Goal: Transaction & Acquisition: Purchase product/service

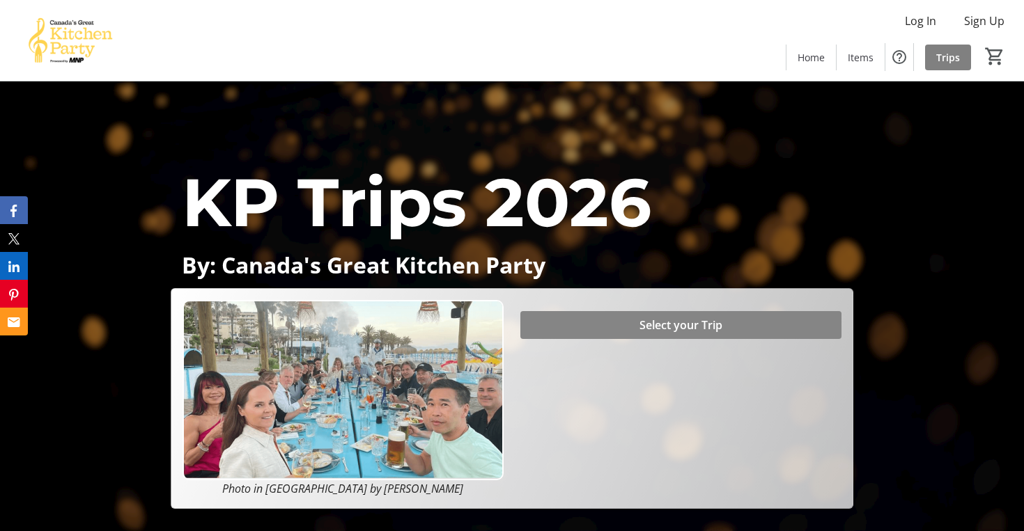
click at [717, 321] on span "Select your Trip" at bounding box center [680, 325] width 83 height 17
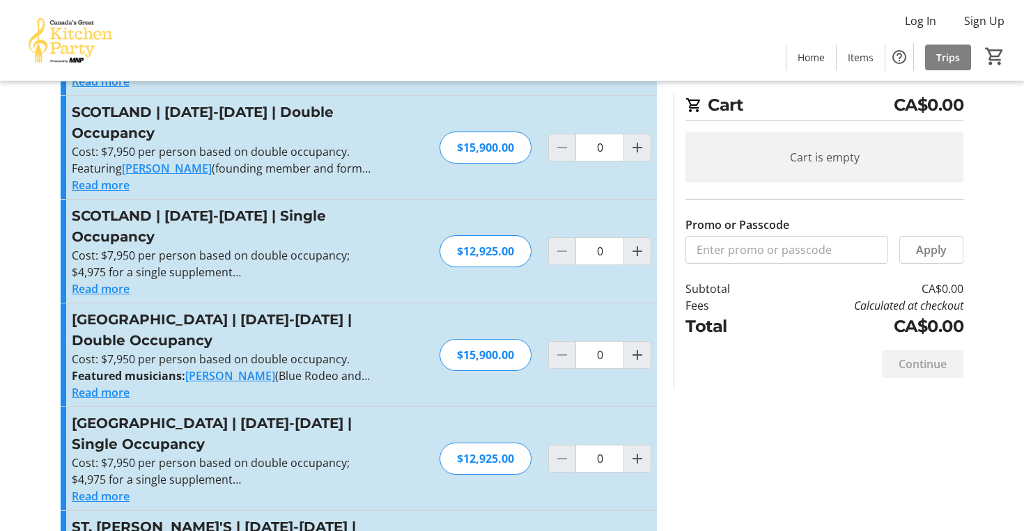
scroll to position [435, 0]
click at [636, 156] on mat-icon "Increment by one" at bounding box center [637, 147] width 17 height 17
type input "1"
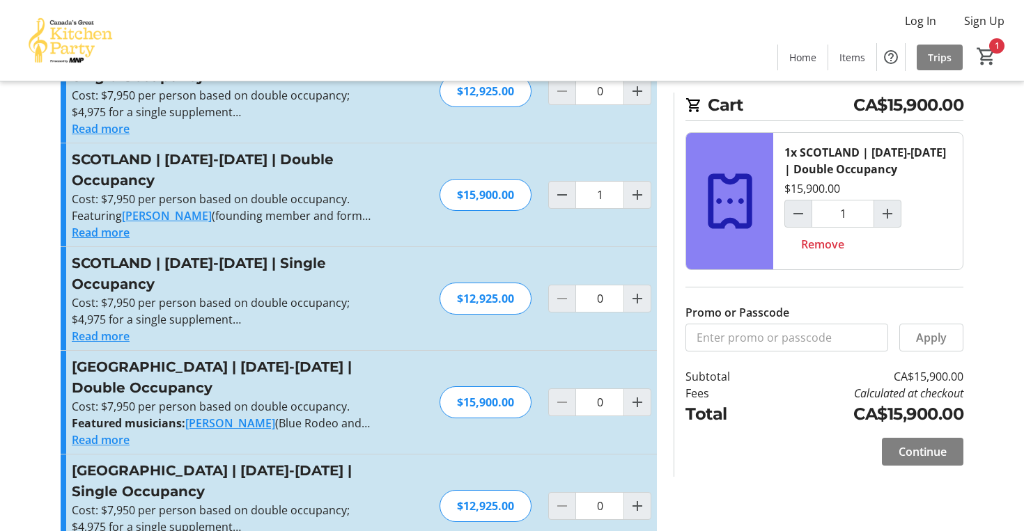
scroll to position [387, 0]
click at [720, 339] on input "Promo or Passcode" at bounding box center [786, 338] width 203 height 28
type input "BALANCE2026"
click at [926, 343] on span "Apply" at bounding box center [931, 337] width 31 height 17
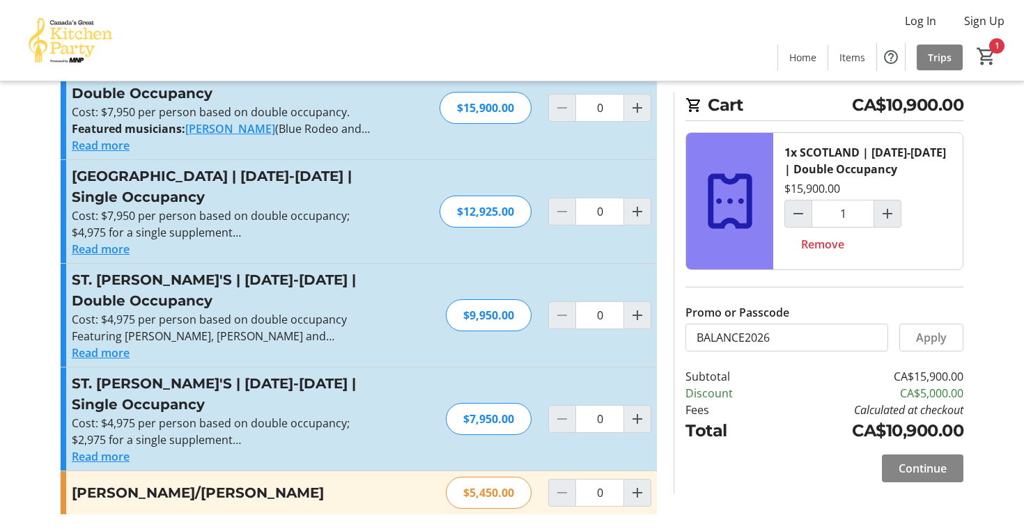
scroll to position [1129, 0]
click at [910, 471] on span "Continue" at bounding box center [922, 468] width 48 height 17
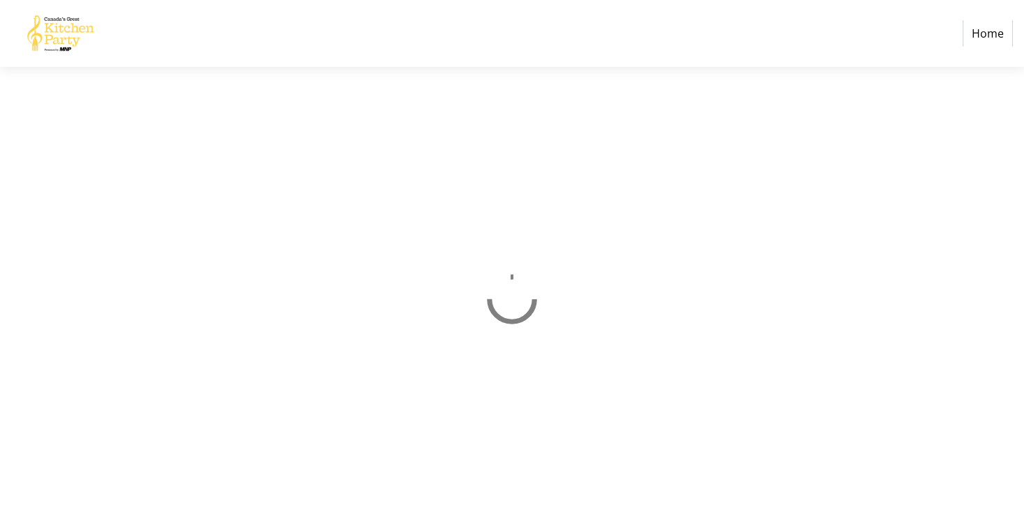
select select "CA"
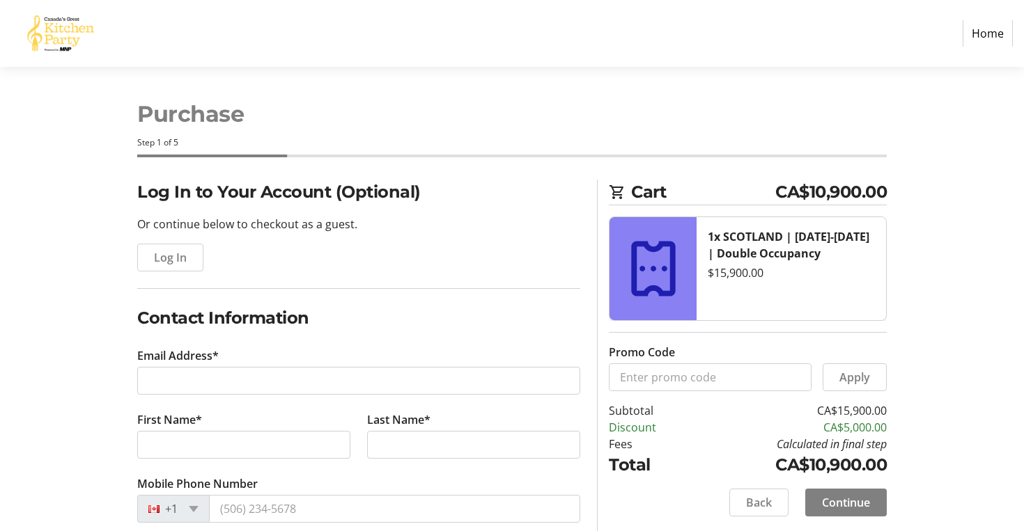
scroll to position [3, 0]
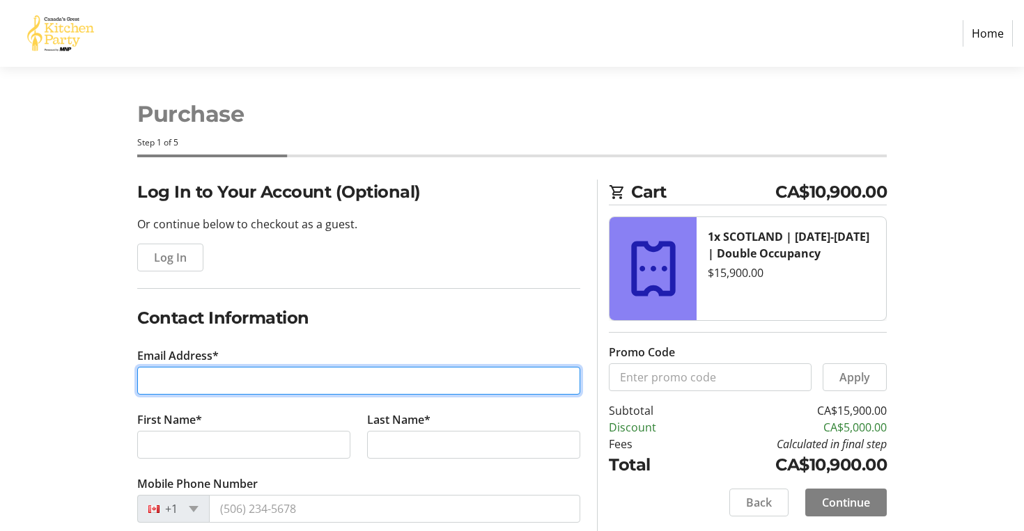
type input "[EMAIL_ADDRESS][PERSON_NAME][DOMAIN_NAME]"
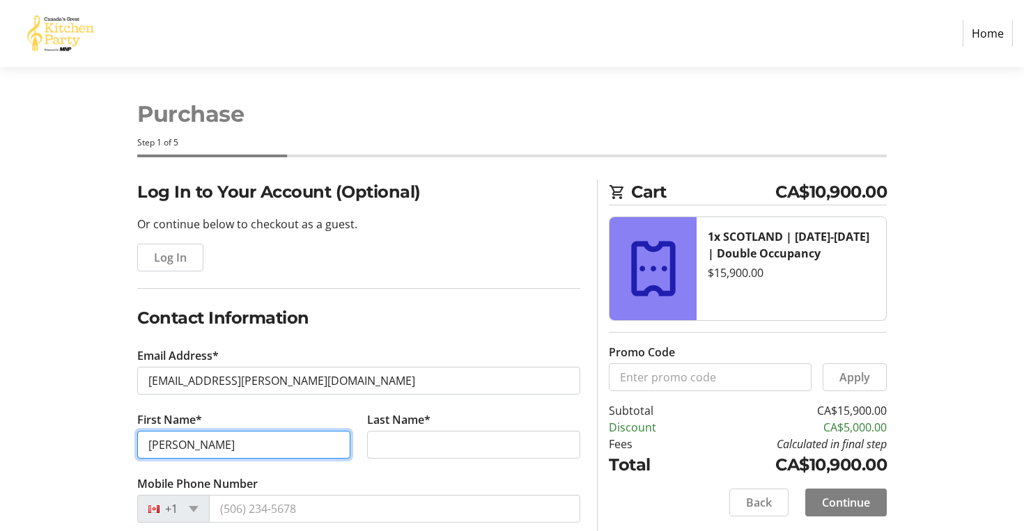
type input "[PERSON_NAME]"
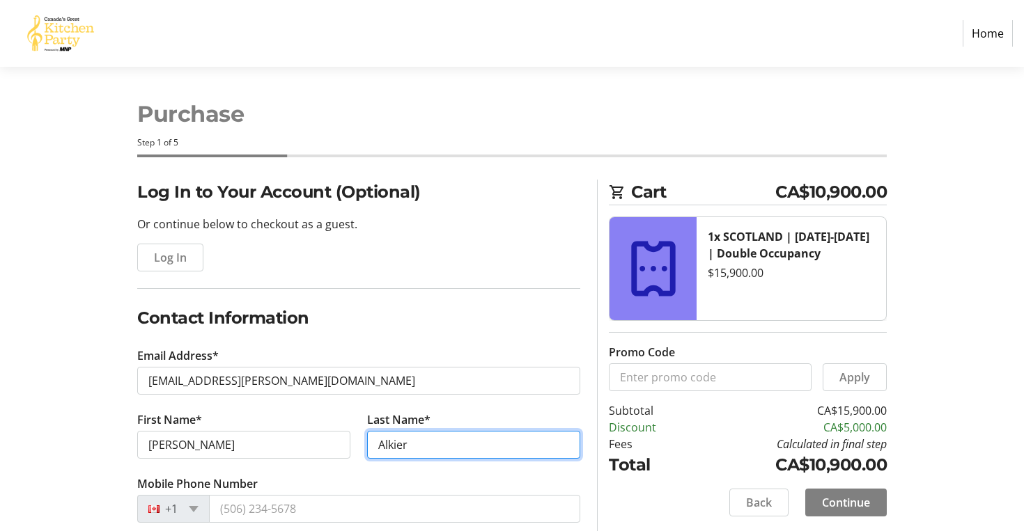
type input "Alkier"
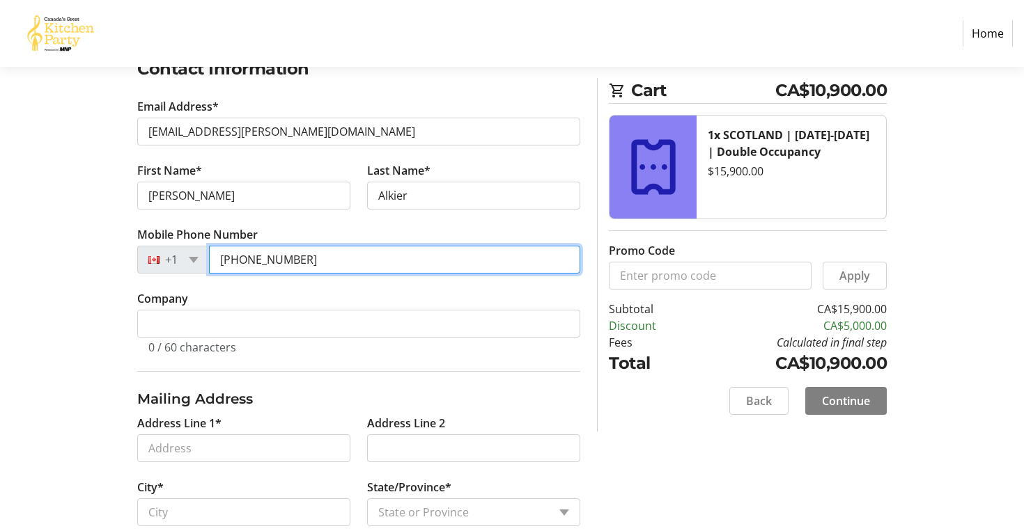
scroll to position [263, 0]
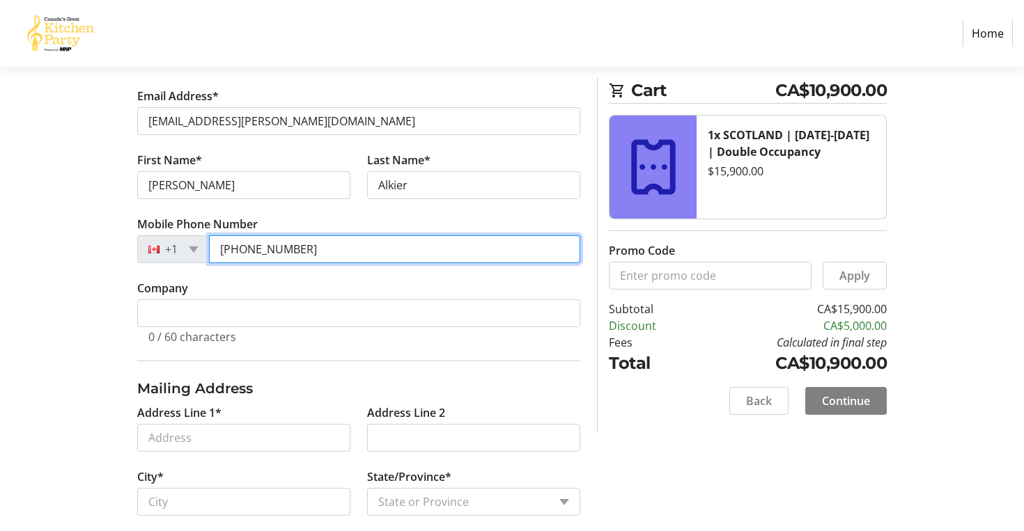
type input "[PHONE_NUMBER]"
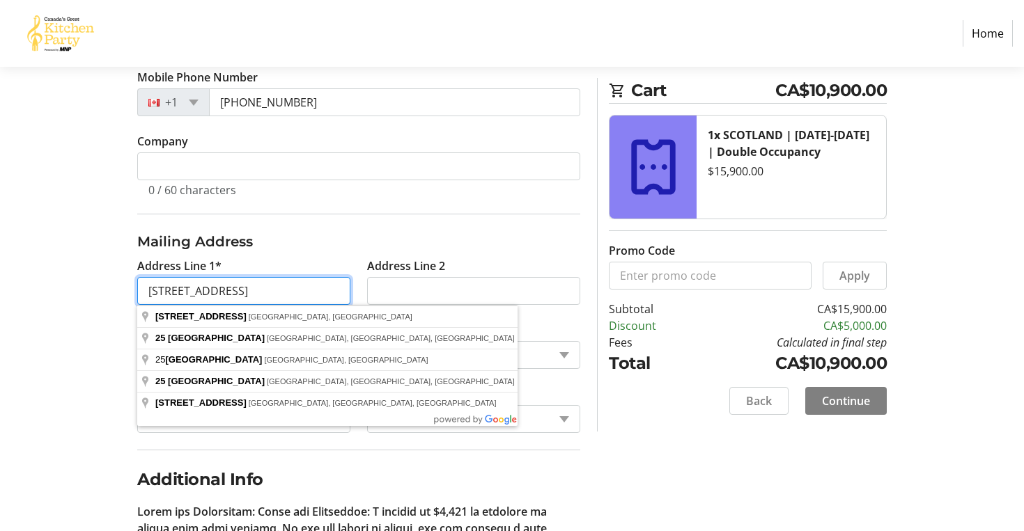
scroll to position [418, 0]
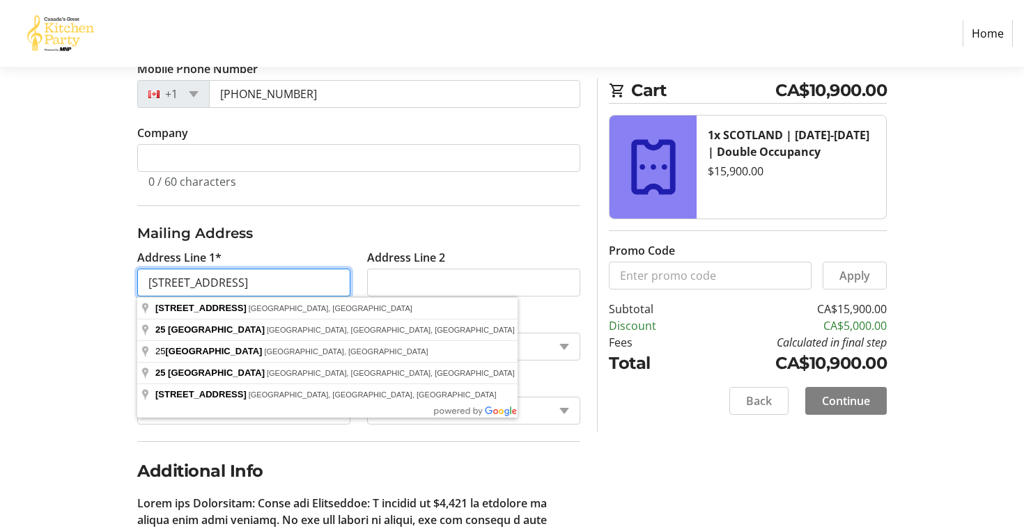
type input "[STREET_ADDRESS]"
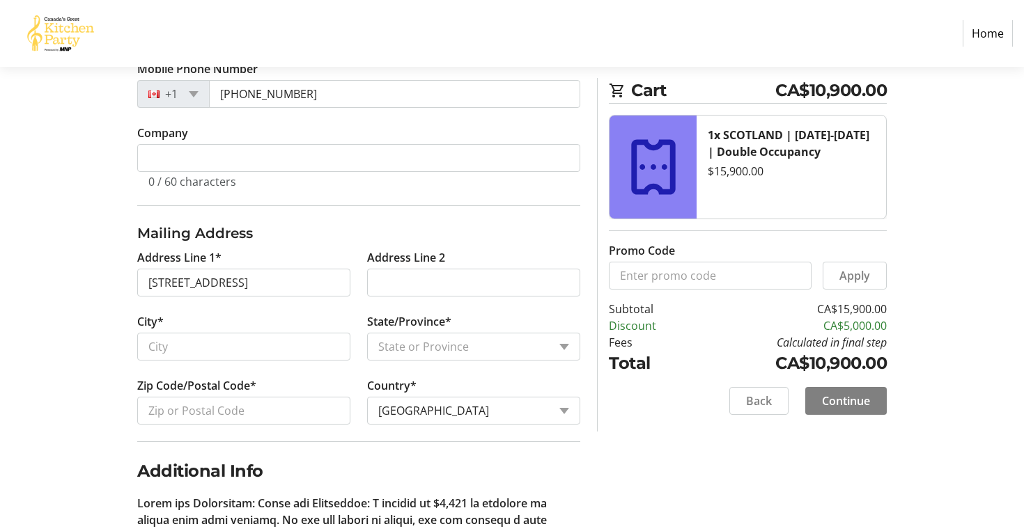
click at [374, 376] on tr-form-field "State/Province* State or Province State or Province [GEOGRAPHIC_DATA] [GEOGRAPH…" at bounding box center [473, 345] width 213 height 64
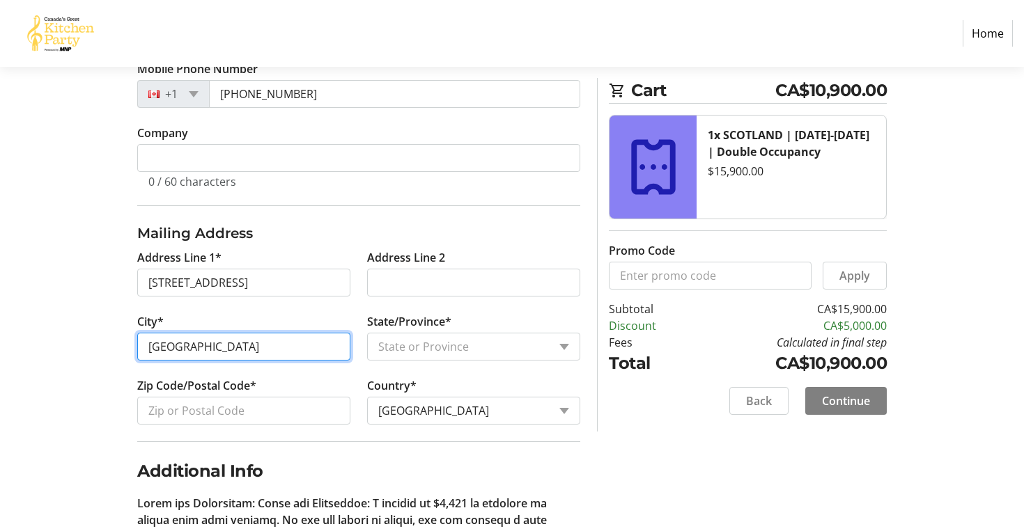
type input "[GEOGRAPHIC_DATA]"
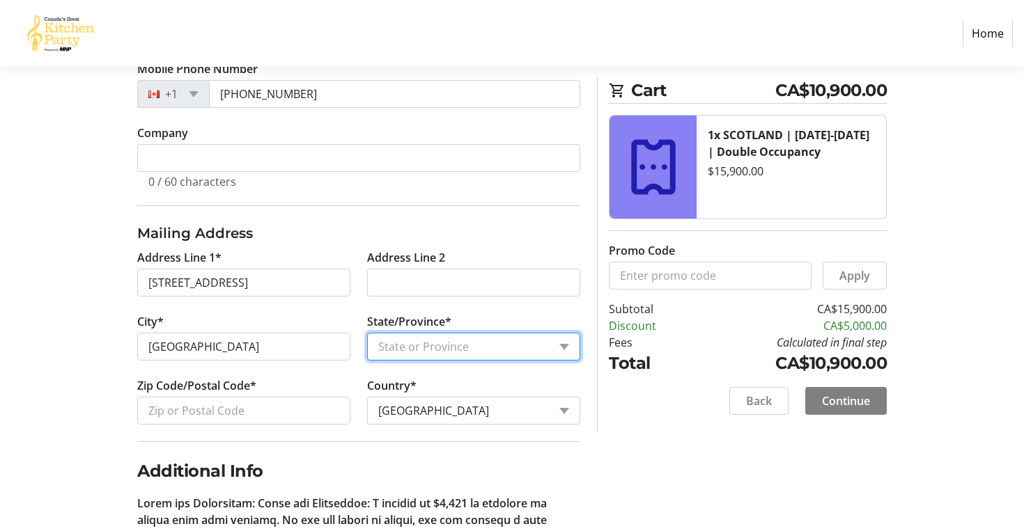
select select "ON"
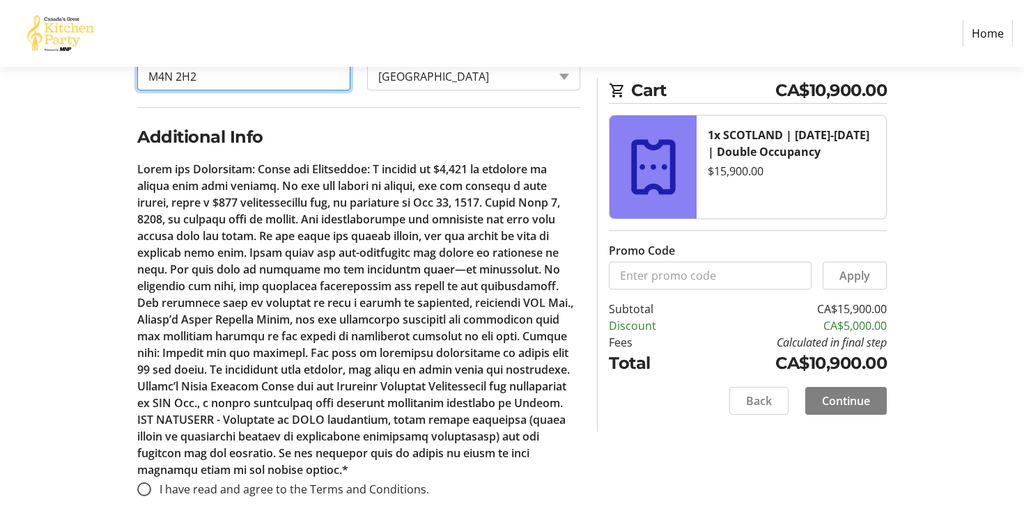
scroll to position [752, 0]
type input "M4N 2H2"
click at [141, 488] on input "I have read and agree to the Terms and Conditions." at bounding box center [144, 490] width 14 height 14
radio input "true"
click at [832, 406] on span "Continue" at bounding box center [846, 401] width 48 height 17
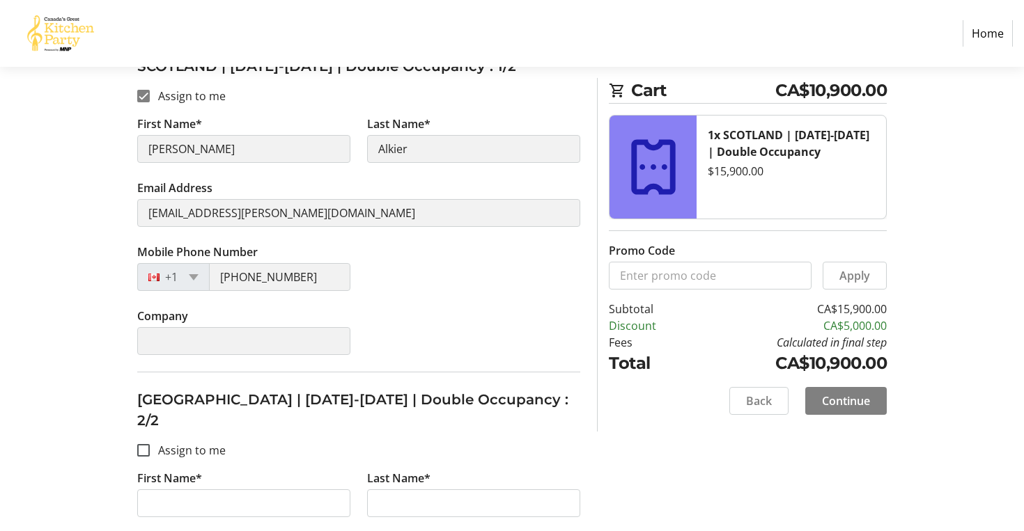
scroll to position [269, 0]
click at [137, 445] on input "Assign to me" at bounding box center [143, 451] width 13 height 13
checkbox input "true"
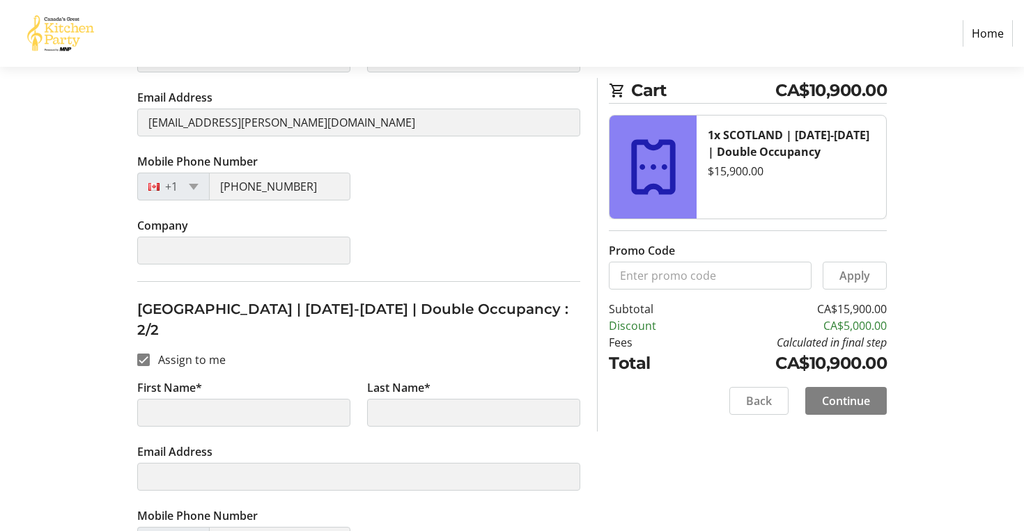
scroll to position [361, 0]
type input "[PERSON_NAME]"
type input "Alkier"
type input "[EMAIL_ADDRESS][PERSON_NAME][DOMAIN_NAME]"
type input "[PHONE_NUMBER]"
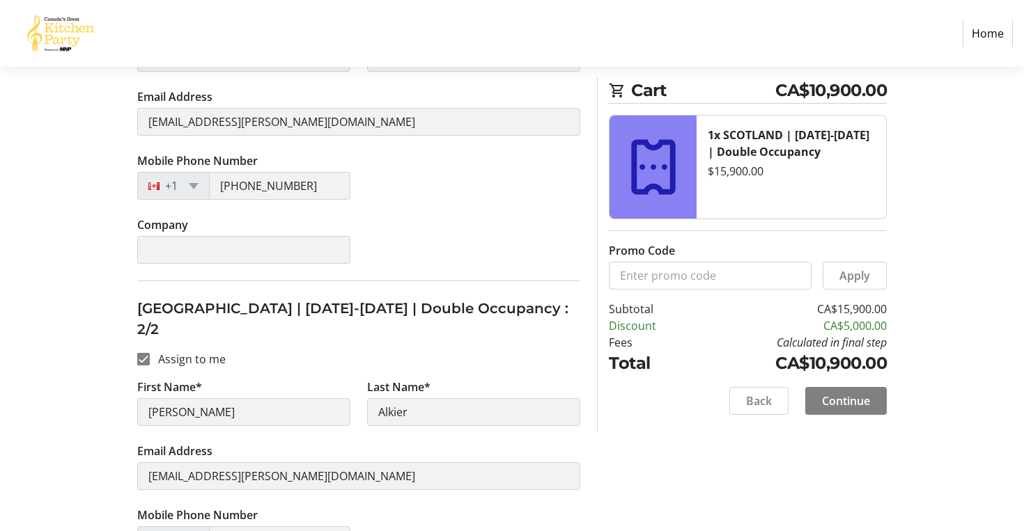
click at [180, 398] on input "[PERSON_NAME]" at bounding box center [243, 412] width 213 height 28
click at [144, 353] on input "Assign to me" at bounding box center [143, 359] width 13 height 13
checkbox input "false"
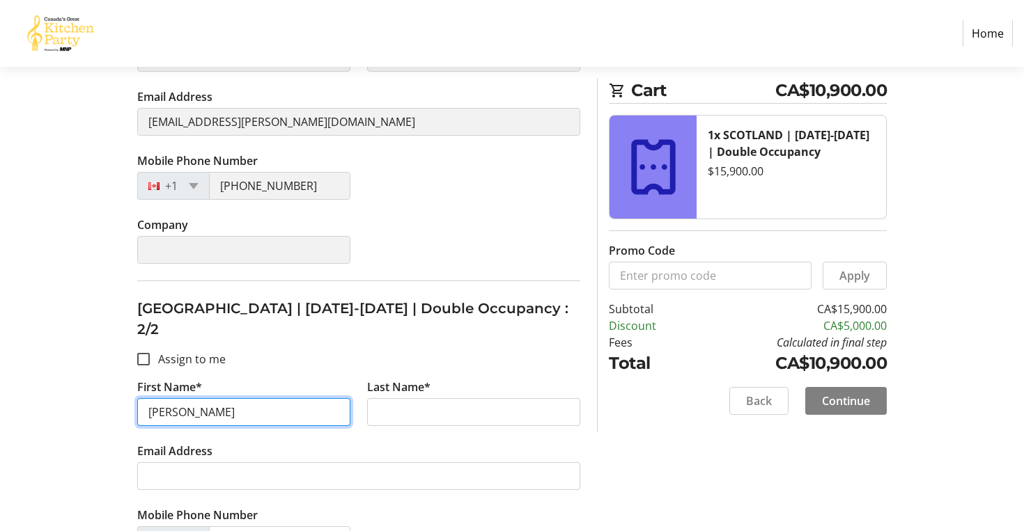
type input "[PERSON_NAME]"
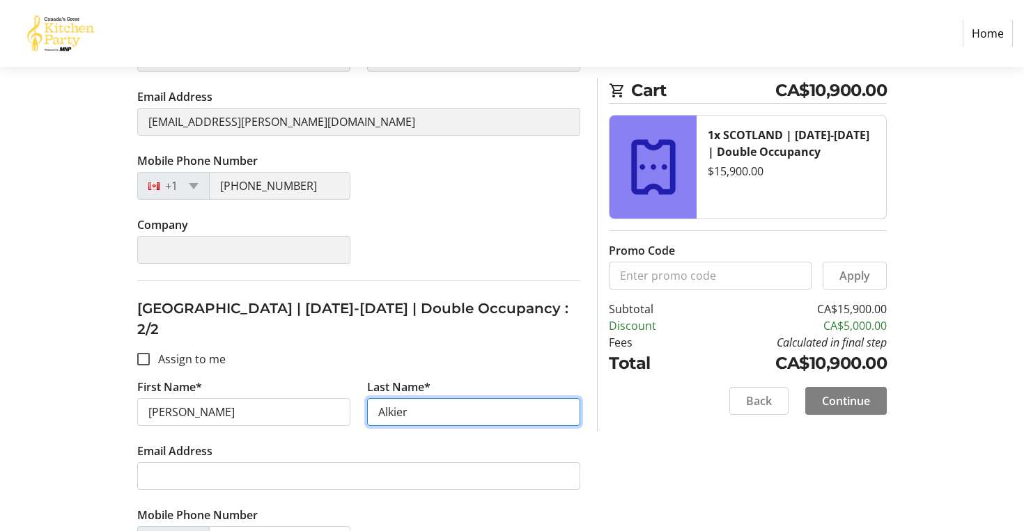
type input "Alkier"
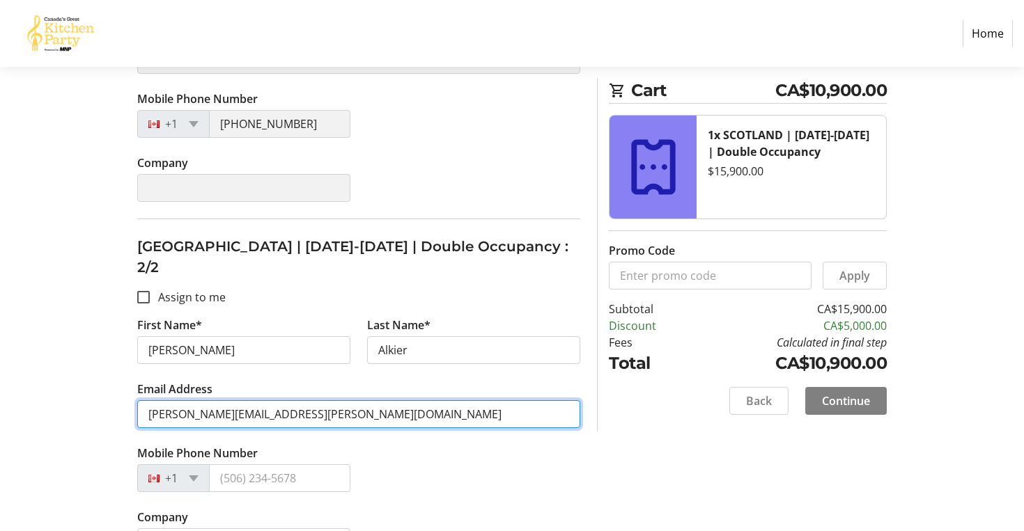
scroll to position [429, 0]
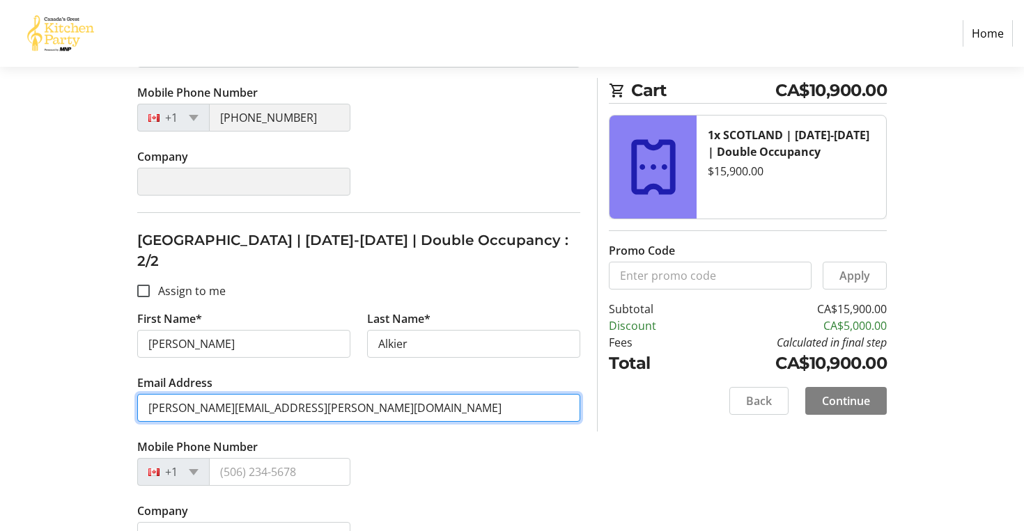
type input "[PERSON_NAME][EMAIL_ADDRESS][PERSON_NAME][DOMAIN_NAME]"
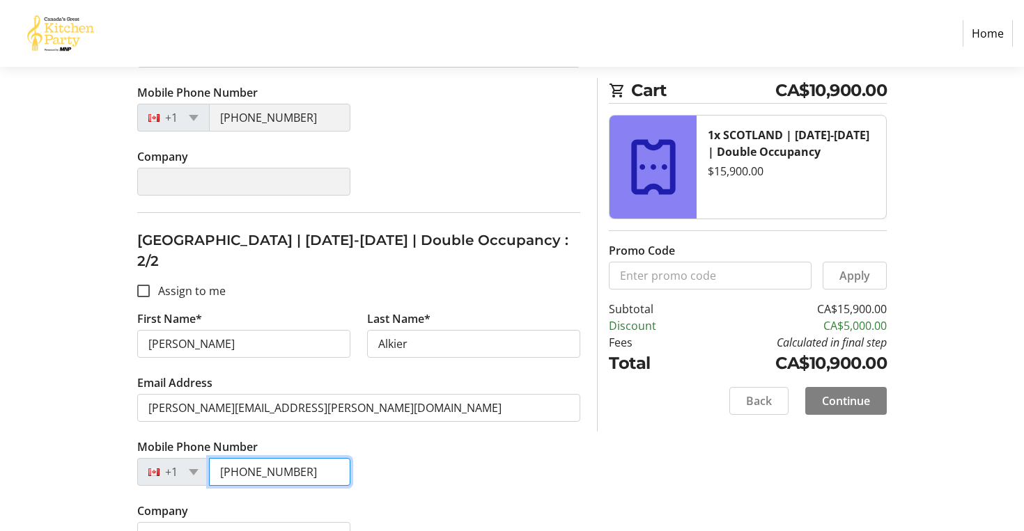
type input "[PHONE_NUMBER]"
click at [397, 503] on div "Company" at bounding box center [359, 535] width 460 height 64
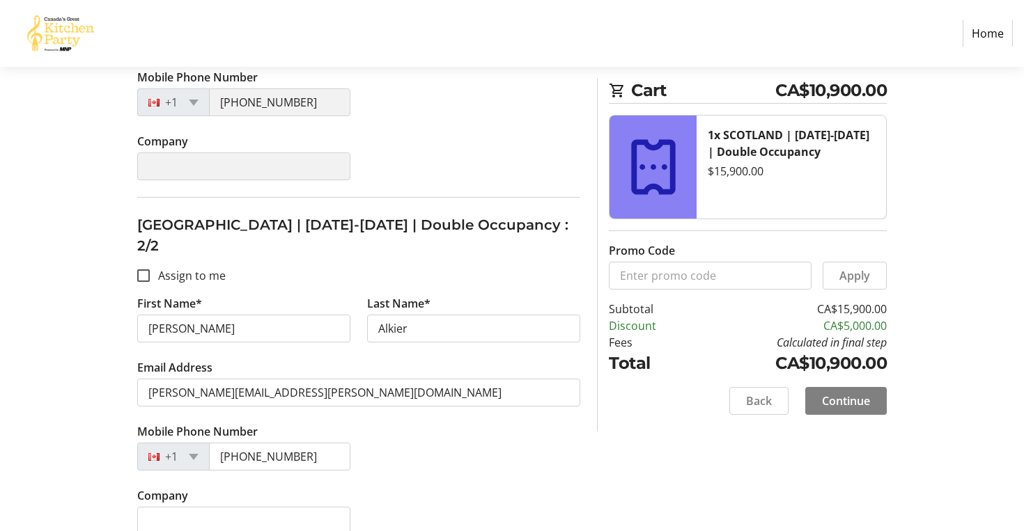
scroll to position [444, 0]
click at [859, 403] on span "Continue" at bounding box center [846, 401] width 48 height 17
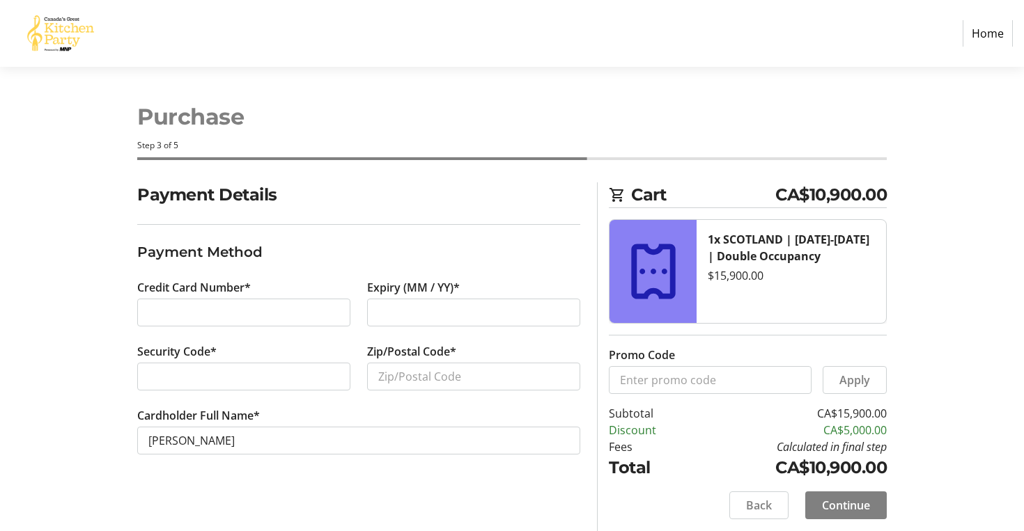
scroll to position [2, 0]
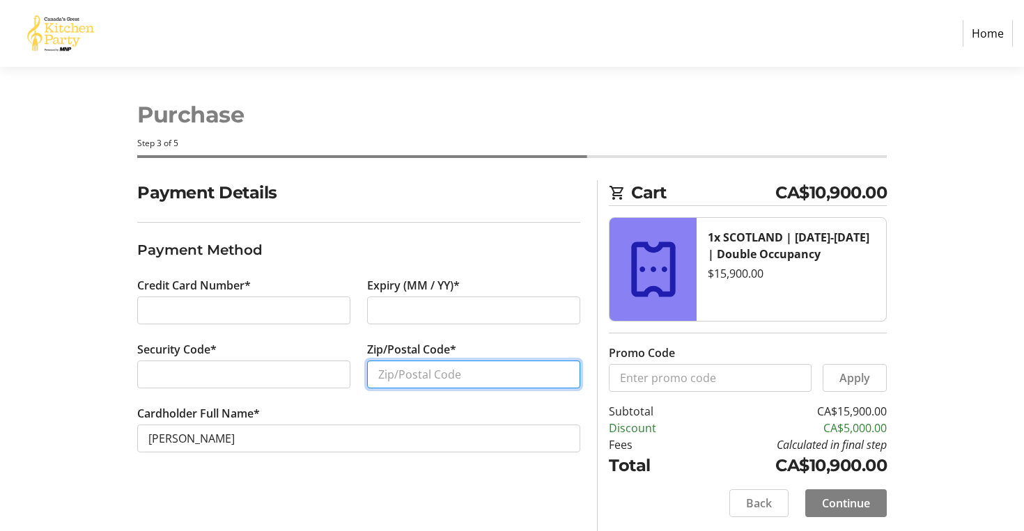
type input "m"
type input "M4N 2H2"
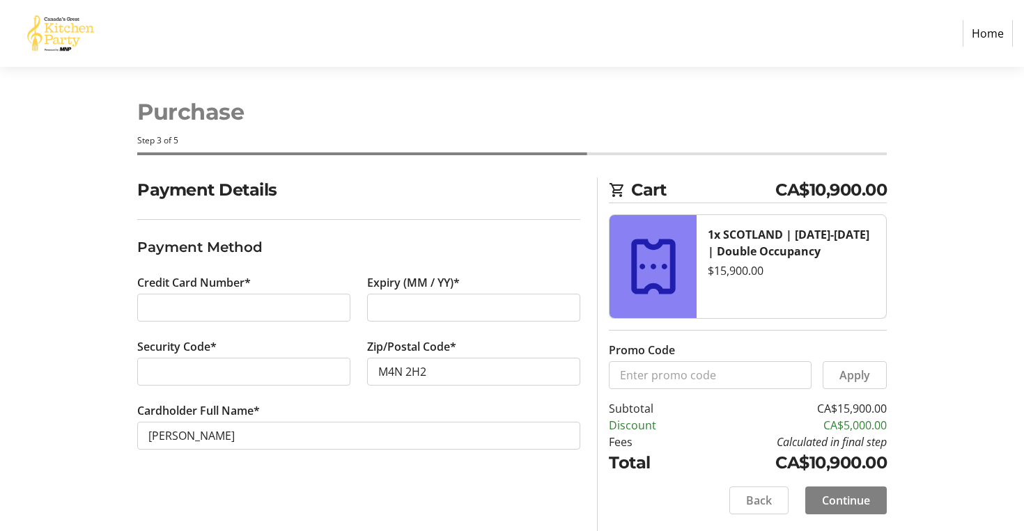
scroll to position [5, 0]
click at [862, 502] on span "Continue" at bounding box center [846, 500] width 48 height 17
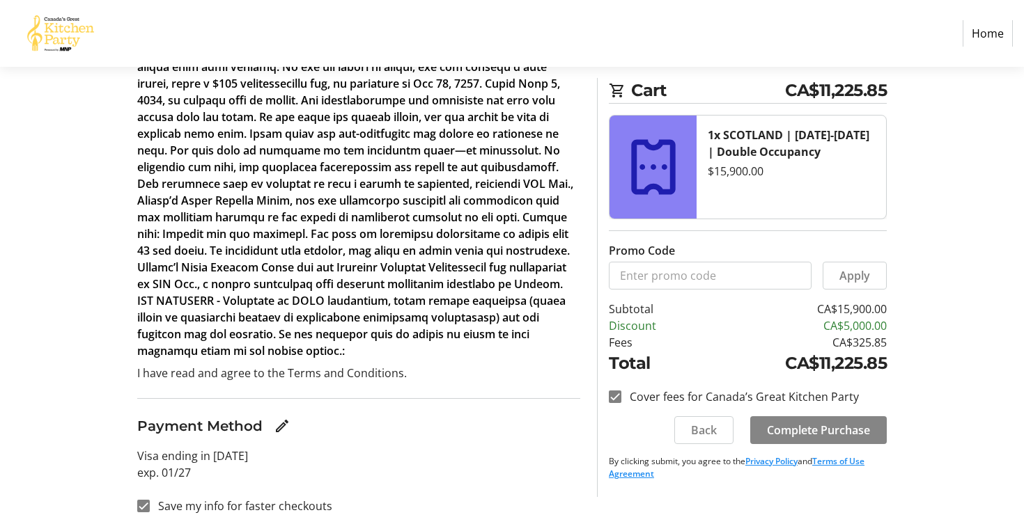
scroll to position [336, 0]
click at [614, 400] on input "Cover fees for Canada’s Great Kitchen Party" at bounding box center [615, 397] width 13 height 13
checkbox input "false"
click at [820, 429] on span "Complete Purchase" at bounding box center [818, 430] width 103 height 17
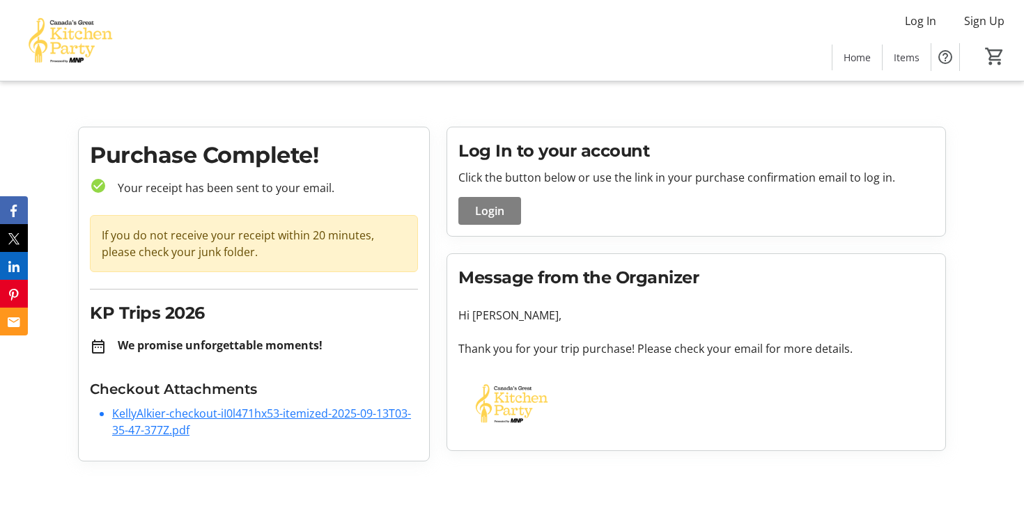
click at [247, 414] on link "KellyAlkier-checkout-iI0l471hx53-itemized-2025-09-13T03-35-47-377Z.pdf" at bounding box center [261, 422] width 299 height 32
click at [480, 216] on span "Login" at bounding box center [489, 211] width 29 height 17
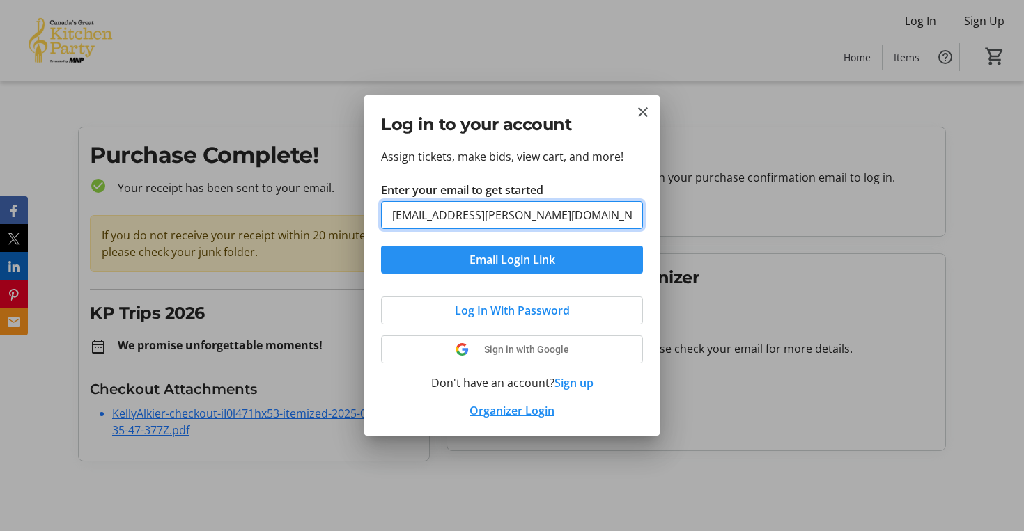
type input "[EMAIL_ADDRESS][PERSON_NAME][DOMAIN_NAME]"
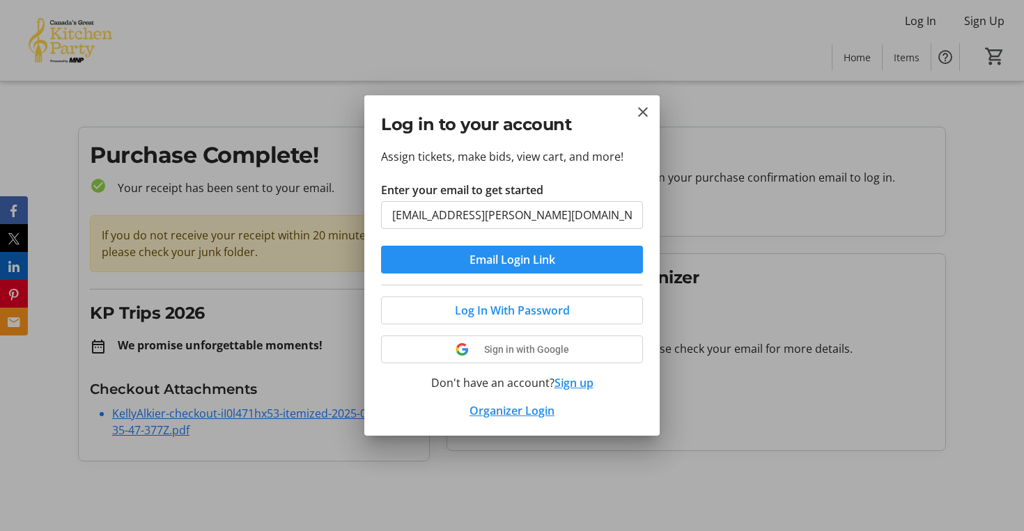
click at [485, 267] on span "Email Login Link" at bounding box center [512, 259] width 86 height 17
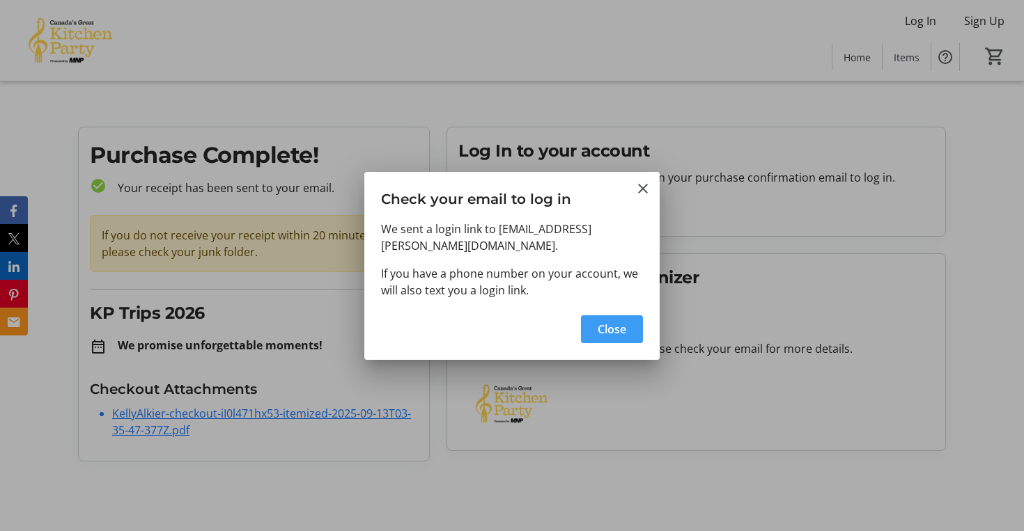
click at [596, 326] on span "button" at bounding box center [612, 329] width 62 height 33
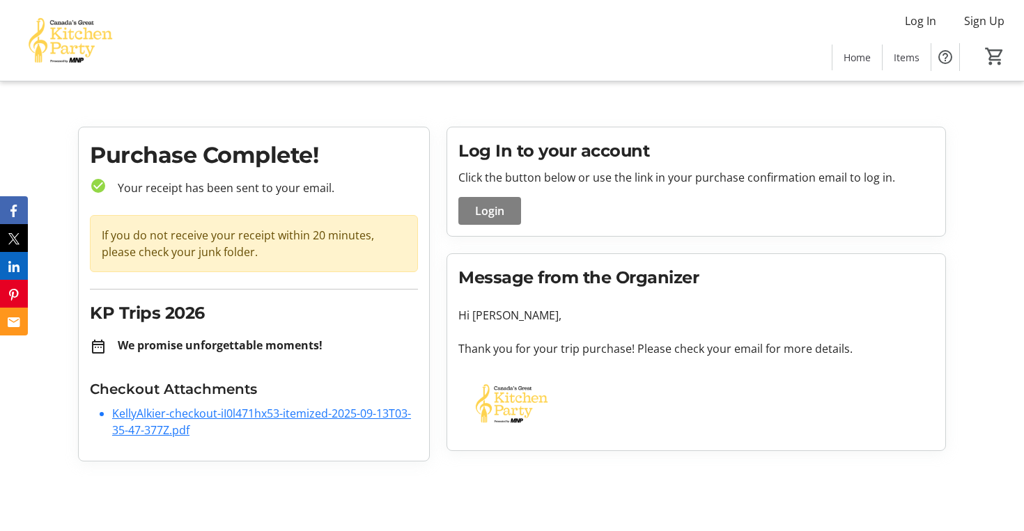
click at [192, 418] on link "KellyAlkier-checkout-iI0l471hx53-itemized-2025-09-13T03-35-47-377Z.pdf" at bounding box center [261, 422] width 299 height 32
click at [65, 38] on img at bounding box center [70, 41] width 124 height 70
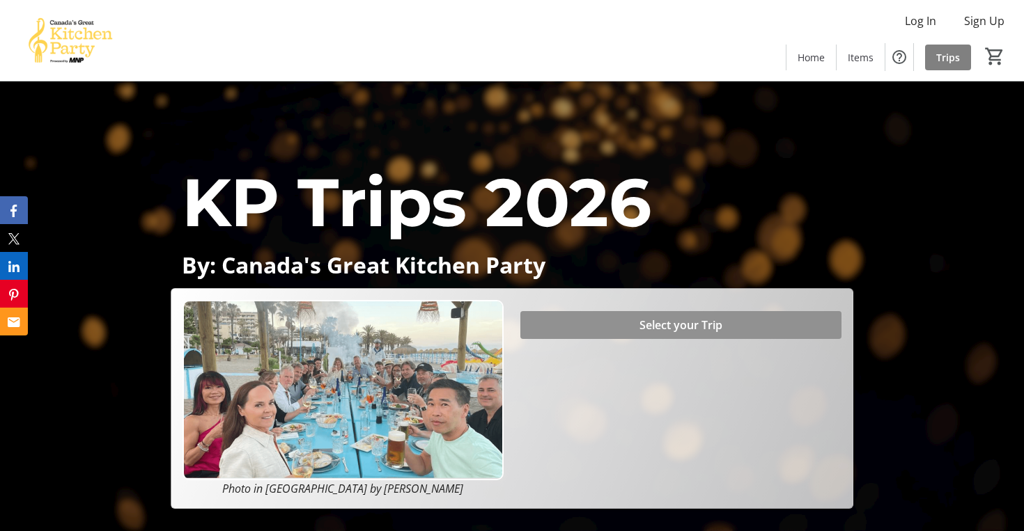
click at [621, 321] on span at bounding box center [680, 325] width 321 height 33
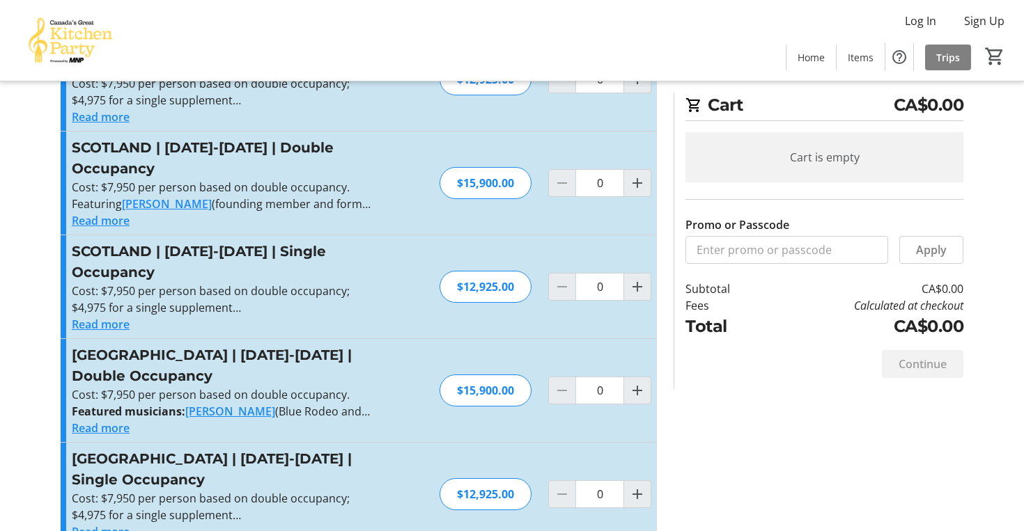
scroll to position [401, 0]
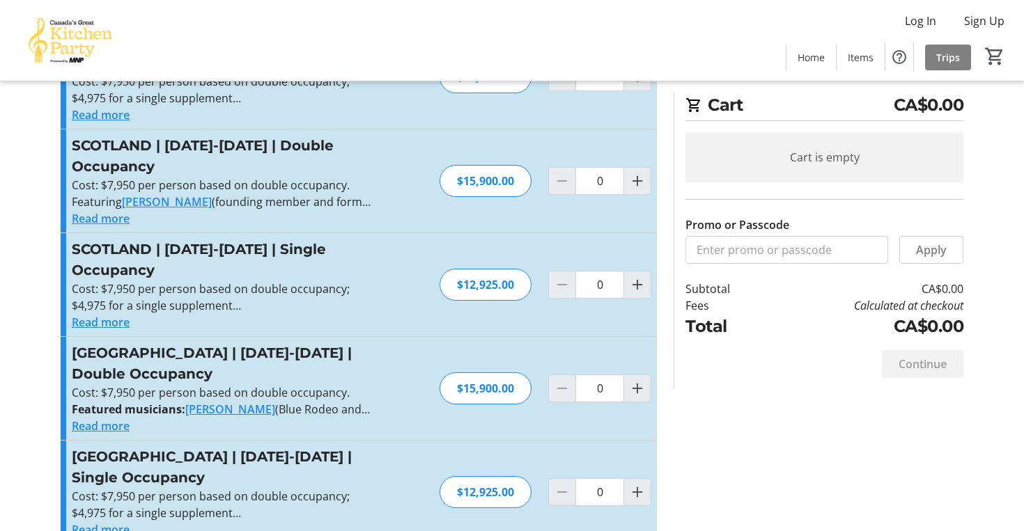
click at [88, 227] on button "Read more" at bounding box center [101, 218] width 58 height 17
